Goal: Find contact information: Find contact information

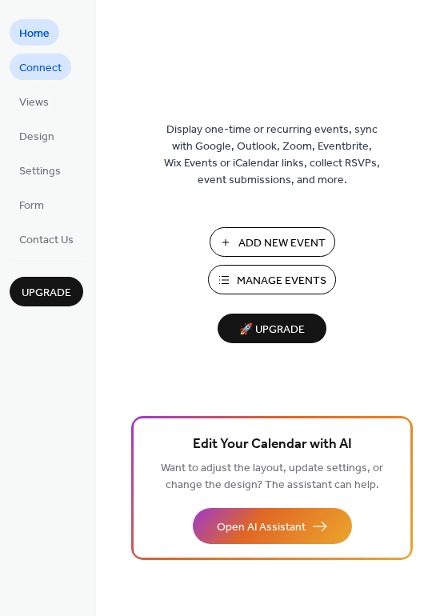
click at [39, 71] on span "Connect" at bounding box center [40, 68] width 42 height 17
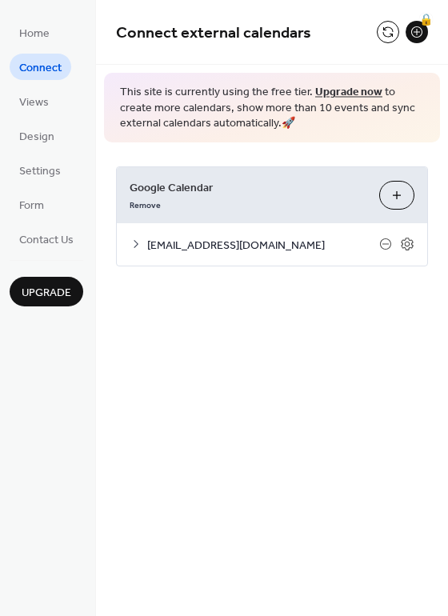
click at [263, 250] on span "office@firstcovenantchurch.com" at bounding box center [263, 245] width 232 height 17
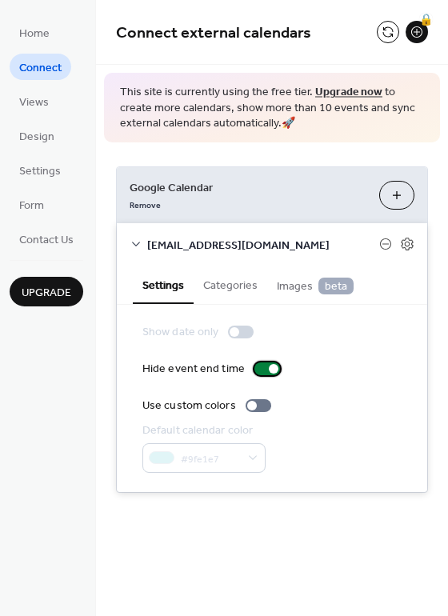
click at [266, 362] on div at bounding box center [267, 368] width 26 height 13
click at [256, 370] on div at bounding box center [261, 369] width 10 height 10
